Goal: Task Accomplishment & Management: Manage account settings

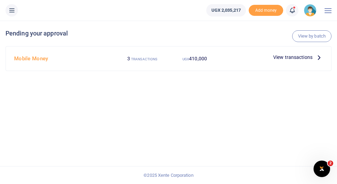
click at [292, 58] on span "View transactions" at bounding box center [292, 57] width 39 height 8
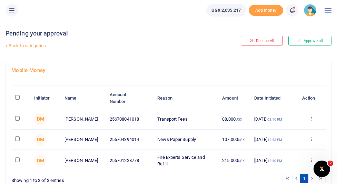
click at [18, 97] on input "\a \a : activate to sort column descending" at bounding box center [17, 97] width 4 height 4
checkbox input "true"
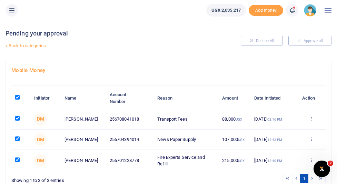
scroll to position [46, 0]
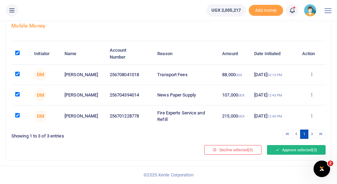
click at [292, 151] on button "Approve selected (3)" at bounding box center [296, 150] width 59 height 10
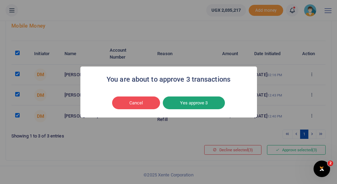
click at [196, 106] on button "Yes approve 3" at bounding box center [194, 103] width 62 height 13
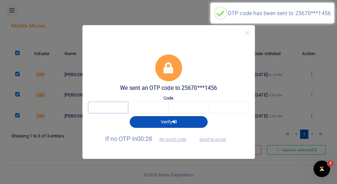
click at [120, 110] on input "text" at bounding box center [108, 108] width 40 height 12
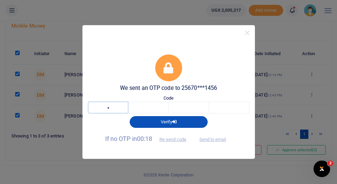
type input "9"
type input "6"
type input "3"
type input "5"
